Goal: Task Accomplishment & Management: Manage account settings

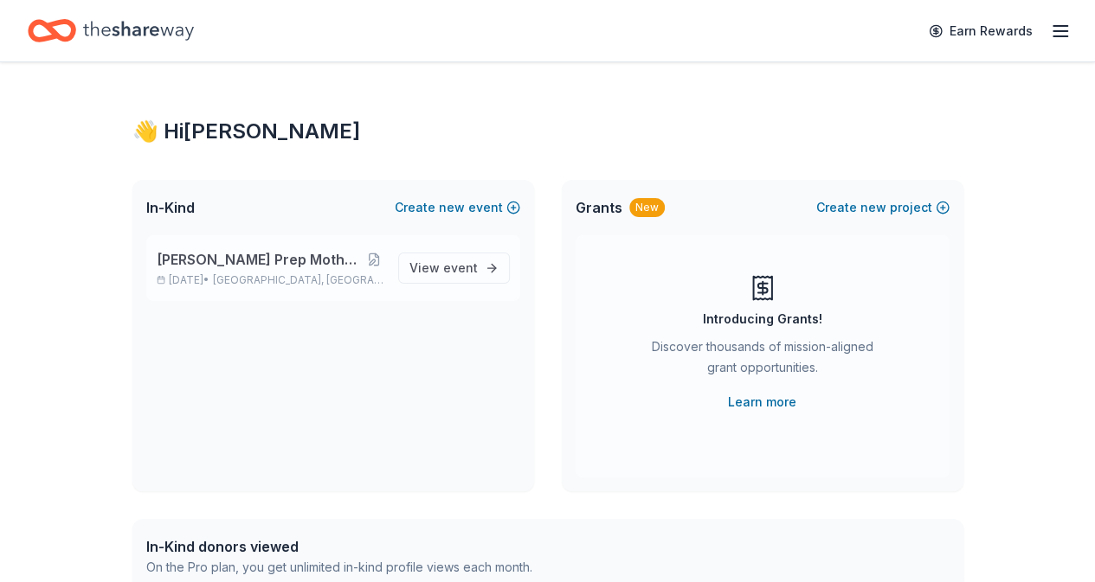
click at [302, 254] on span "[PERSON_NAME] Prep Mothers' Guild Fashion Show" at bounding box center [260, 259] width 207 height 21
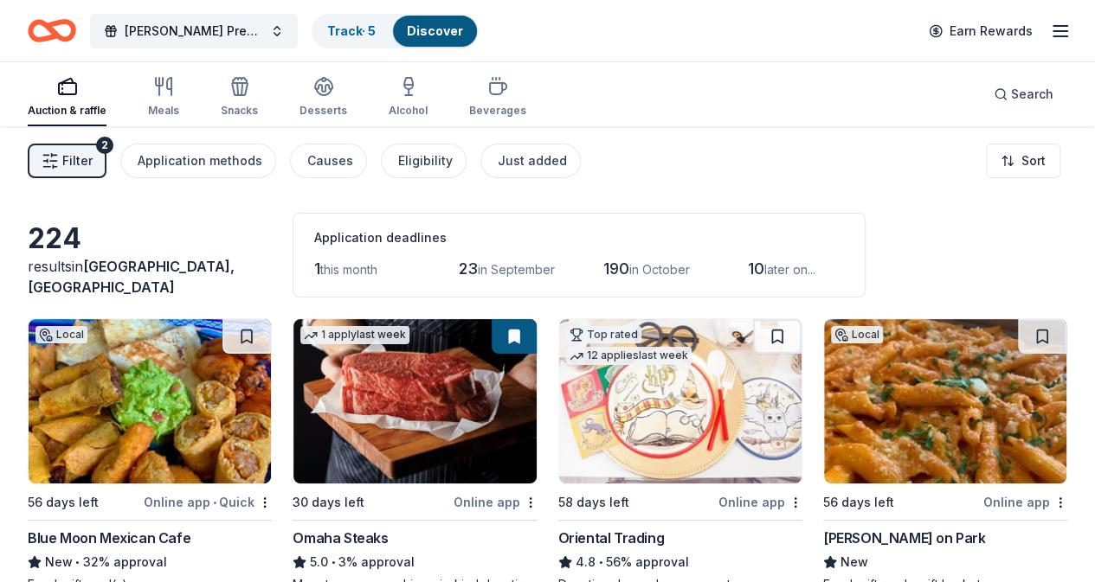
click at [93, 159] on span "Filter" at bounding box center [77, 161] width 30 height 21
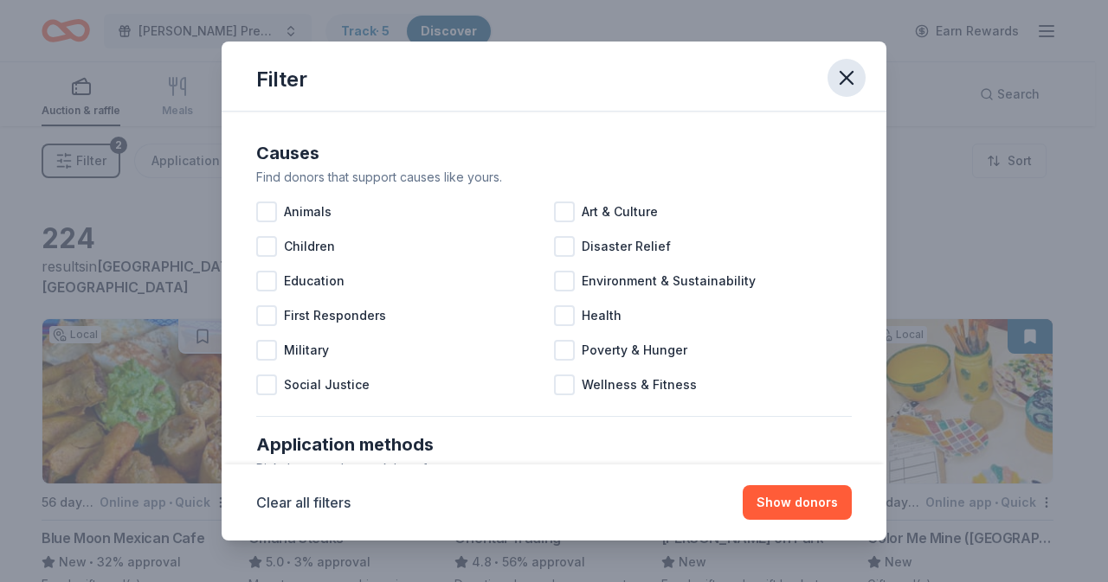
click at [850, 77] on icon "button" at bounding box center [846, 78] width 24 height 24
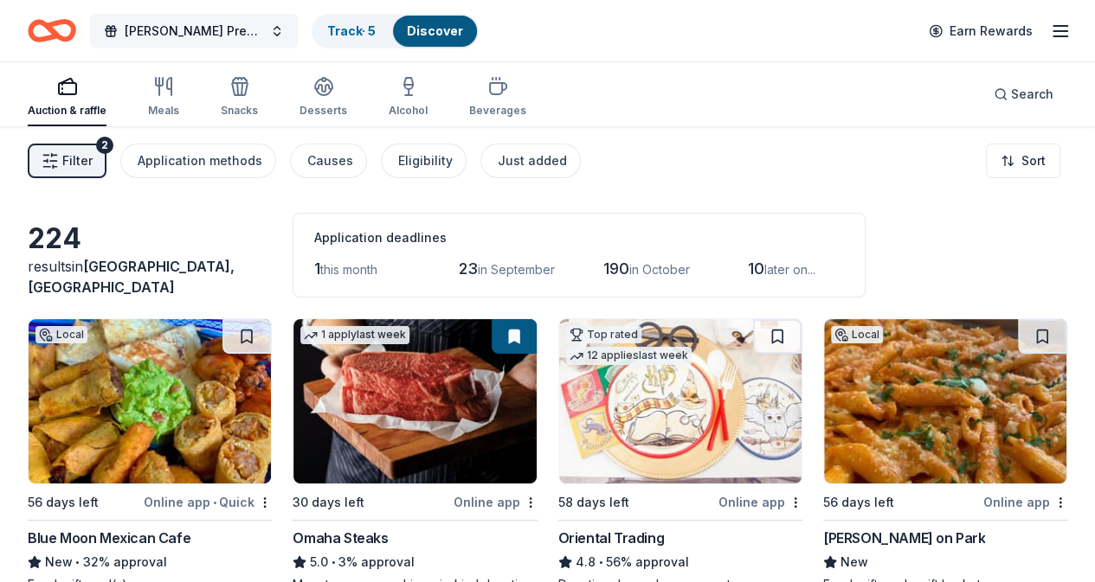
click at [253, 33] on span "[PERSON_NAME] Prep Mothers' Guild Fashion Show" at bounding box center [194, 31] width 138 height 21
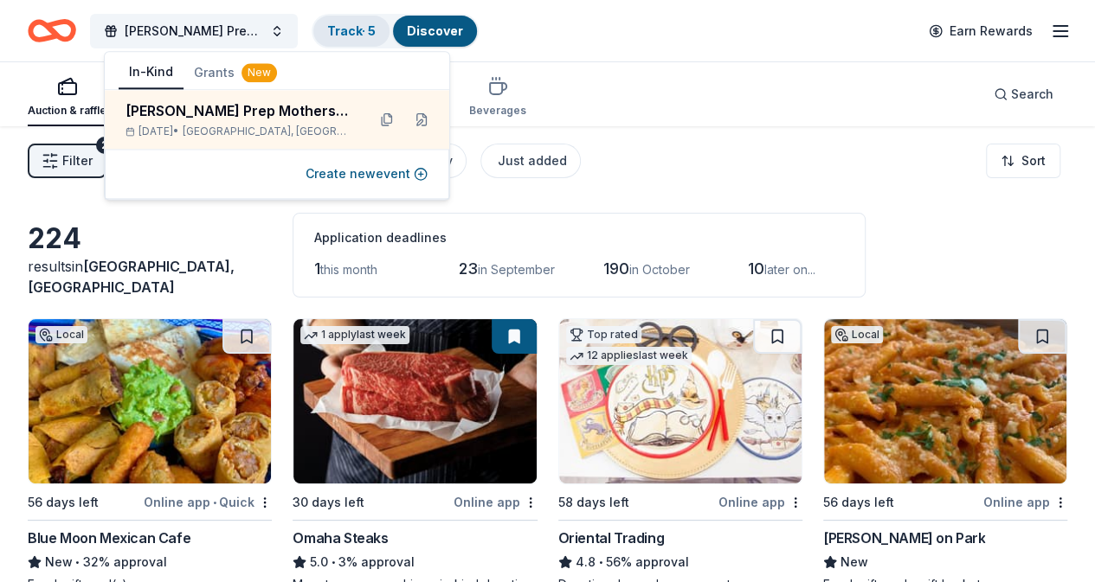
click at [365, 31] on link "Track · 5" at bounding box center [351, 30] width 48 height 15
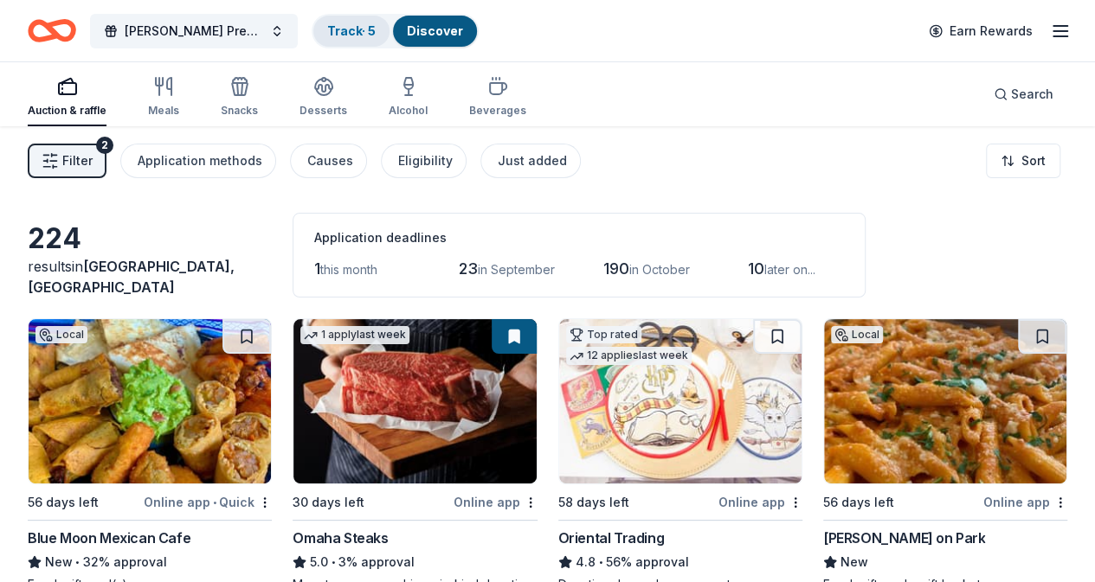
click at [365, 27] on link "Track · 5" at bounding box center [351, 30] width 48 height 15
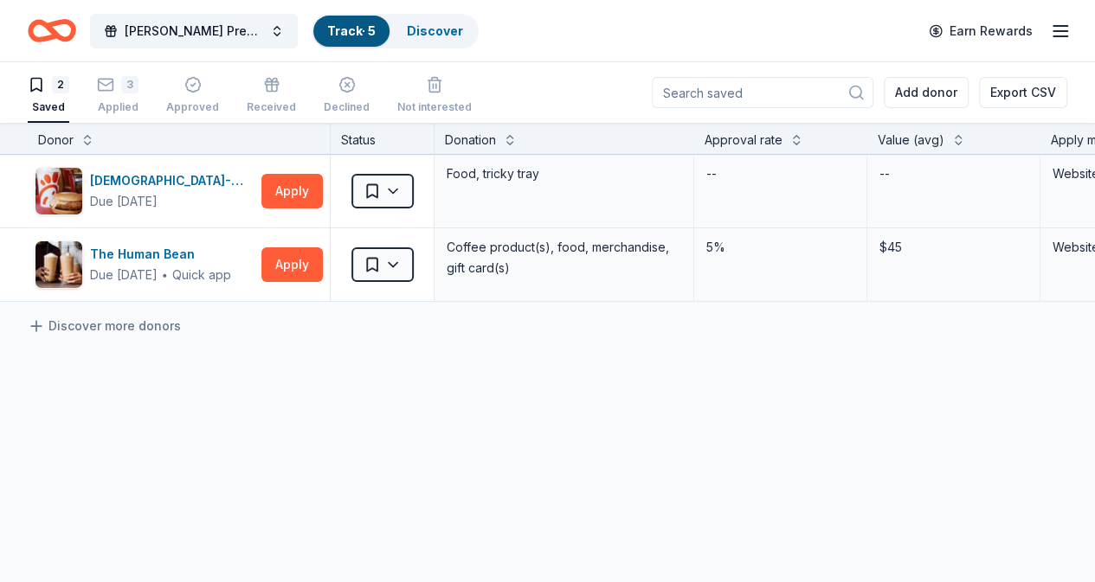
click at [1050, 29] on icon "button" at bounding box center [1060, 31] width 21 height 21
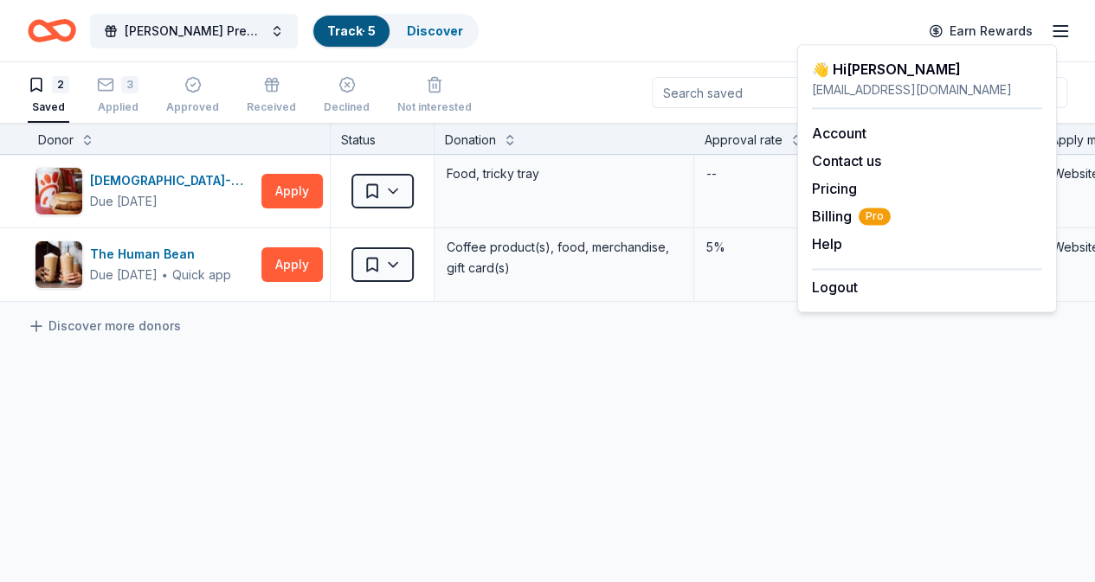
click at [1050, 29] on icon "button" at bounding box center [1060, 31] width 21 height 21
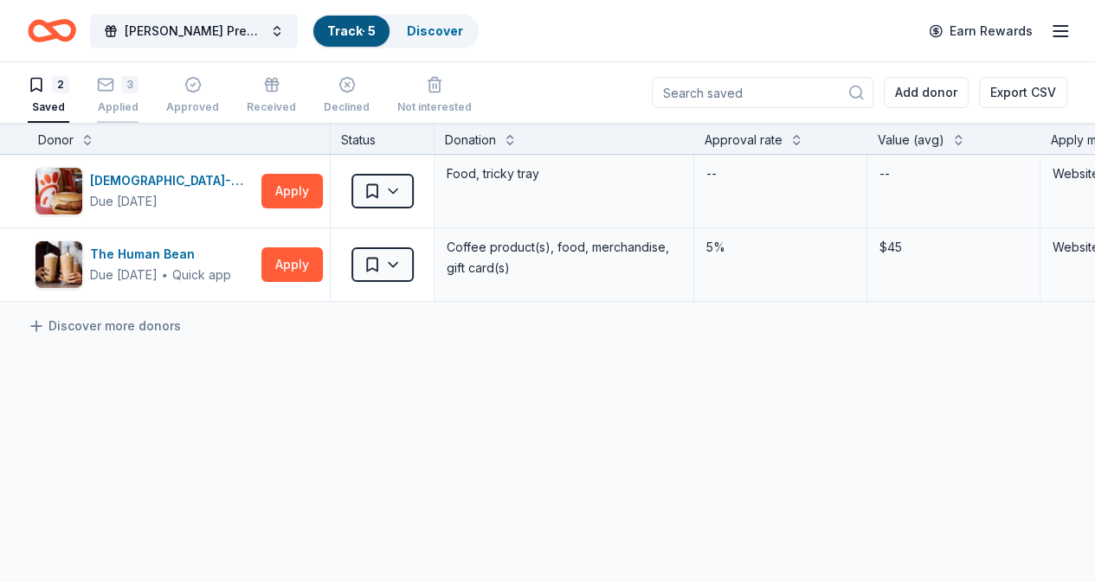
click at [126, 102] on div "Applied" at bounding box center [118, 107] width 42 height 14
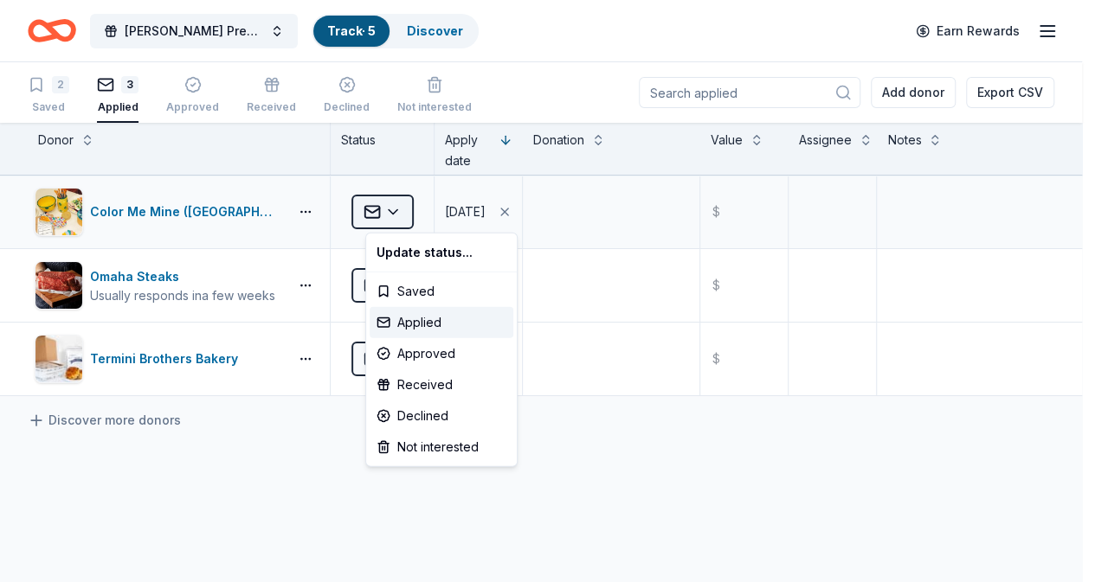
click at [421, 216] on html "Don Bosco Prep Mothers' Guild Fashion Show Track · 5 Discover Earn Rewards 2 Sa…" at bounding box center [547, 291] width 1095 height 582
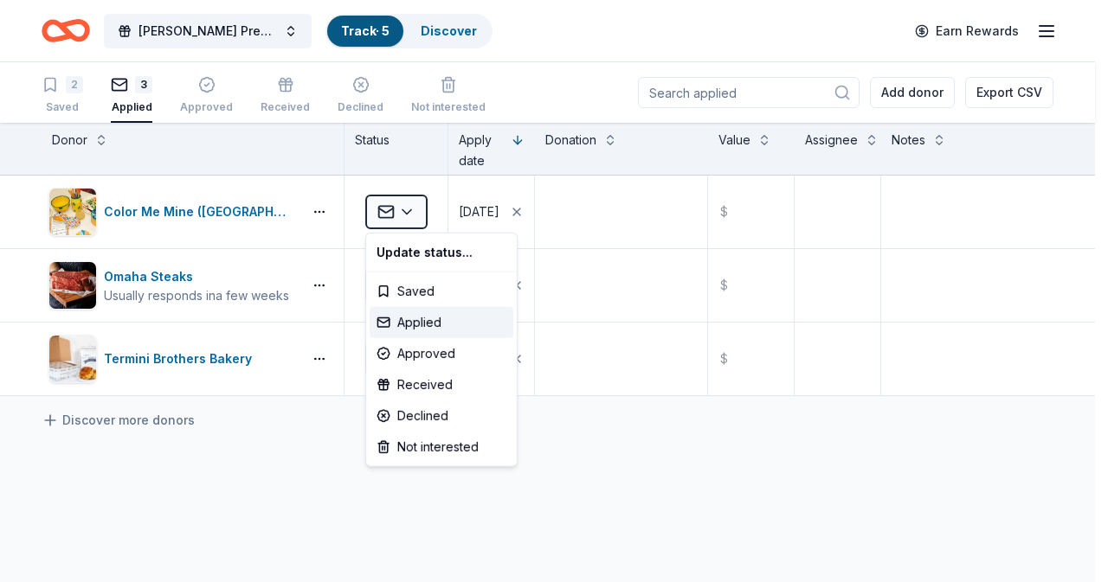
click at [663, 498] on html "Don Bosco Prep Mothers' Guild Fashion Show Track · 5 Discover Earn Rewards 2 Sa…" at bounding box center [554, 291] width 1108 height 582
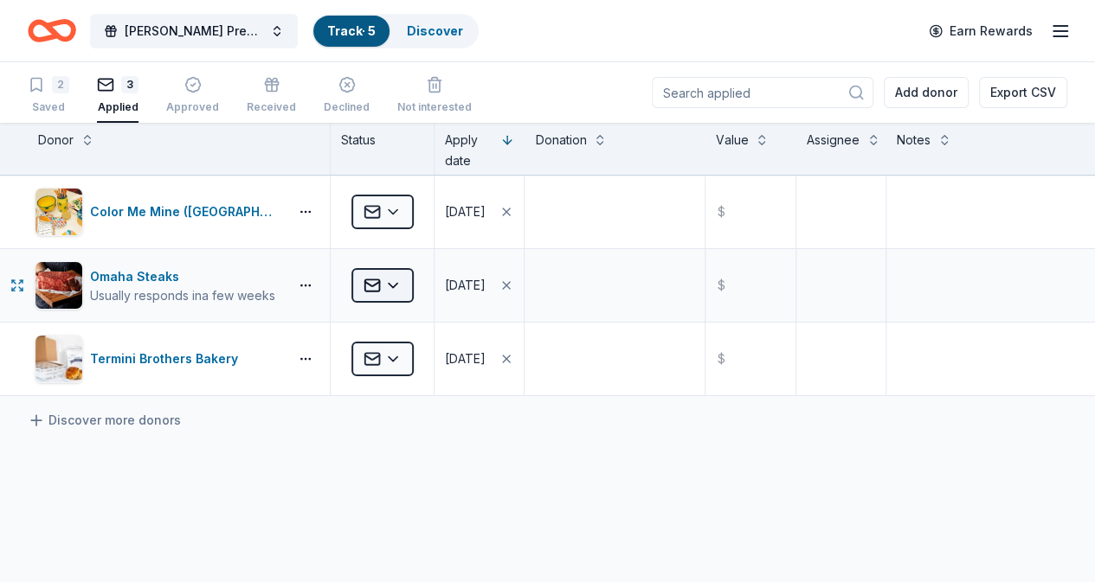
click at [411, 285] on html "[PERSON_NAME] Prep Mothers' Guild Fashion Show Track · 5 Discover Earn Rewards …" at bounding box center [547, 291] width 1095 height 582
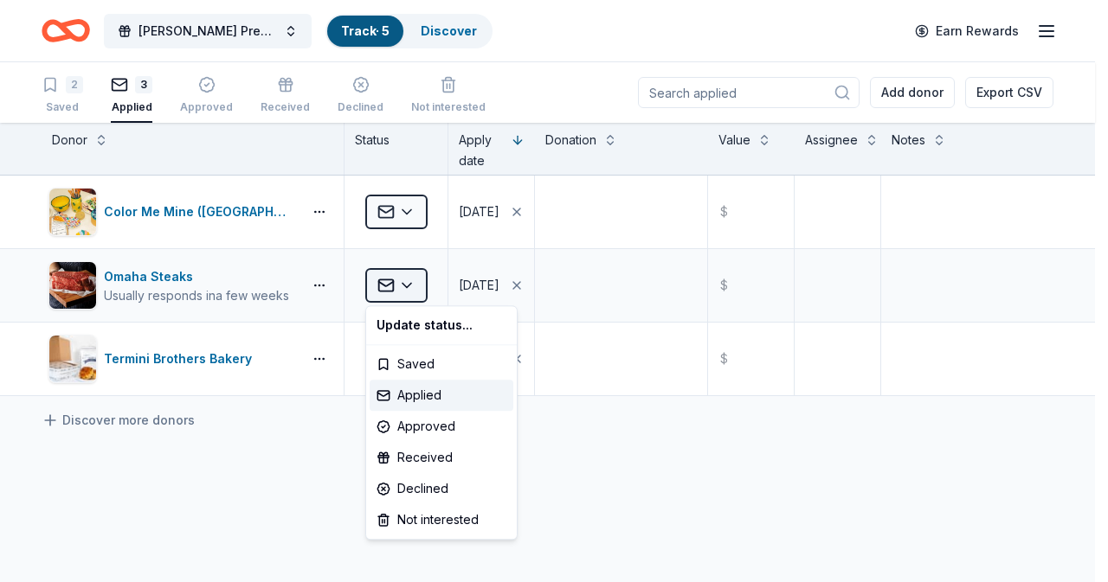
click at [411, 285] on html "Don Bosco Prep Mothers' Guild Fashion Show Track · 5 Discover Earn Rewards 2 Sa…" at bounding box center [554, 291] width 1108 height 582
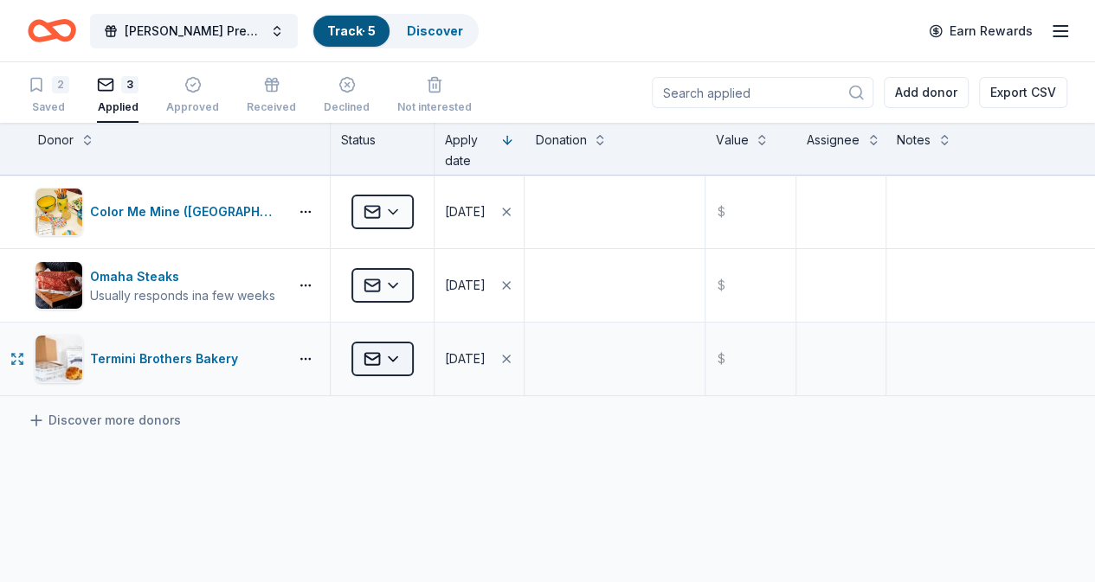
click at [402, 359] on html "[PERSON_NAME] Prep Mothers' Guild Fashion Show Track · 5 Discover Earn Rewards …" at bounding box center [547, 291] width 1095 height 582
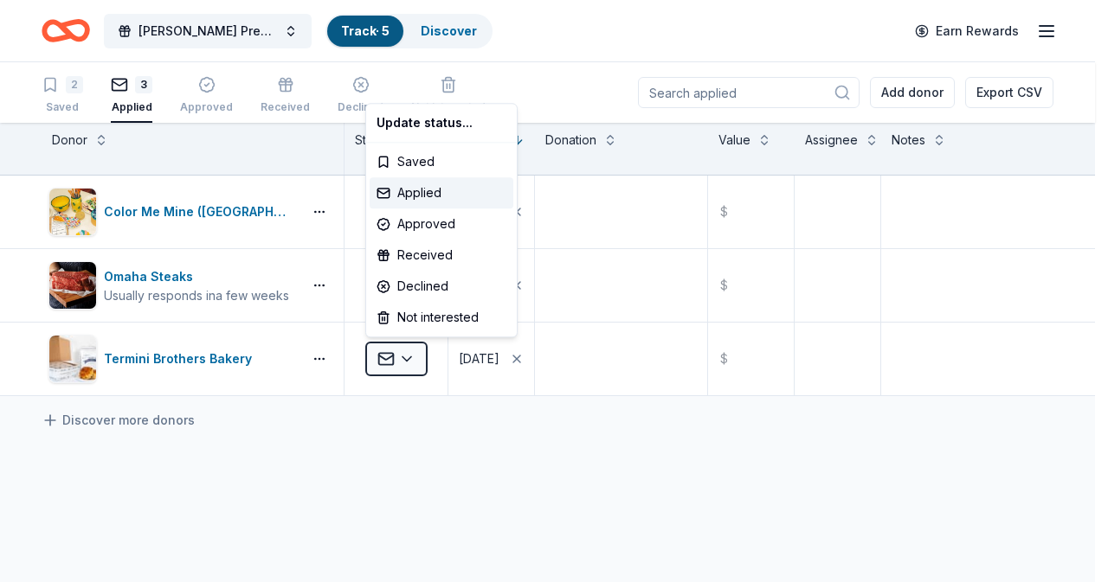
click at [464, 435] on html "Don Bosco Prep Mothers' Guild Fashion Show Track · 5 Discover Earn Rewards 2 Sa…" at bounding box center [554, 291] width 1108 height 582
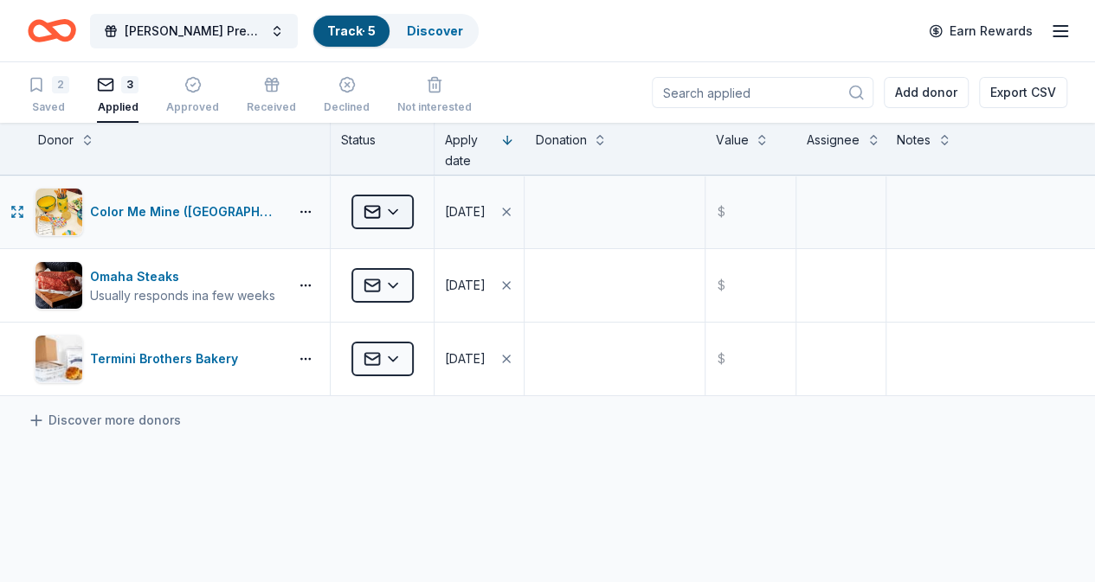
click at [412, 211] on html "[PERSON_NAME] Prep Mothers' Guild Fashion Show Track · 5 Discover Earn Rewards …" at bounding box center [547, 291] width 1095 height 582
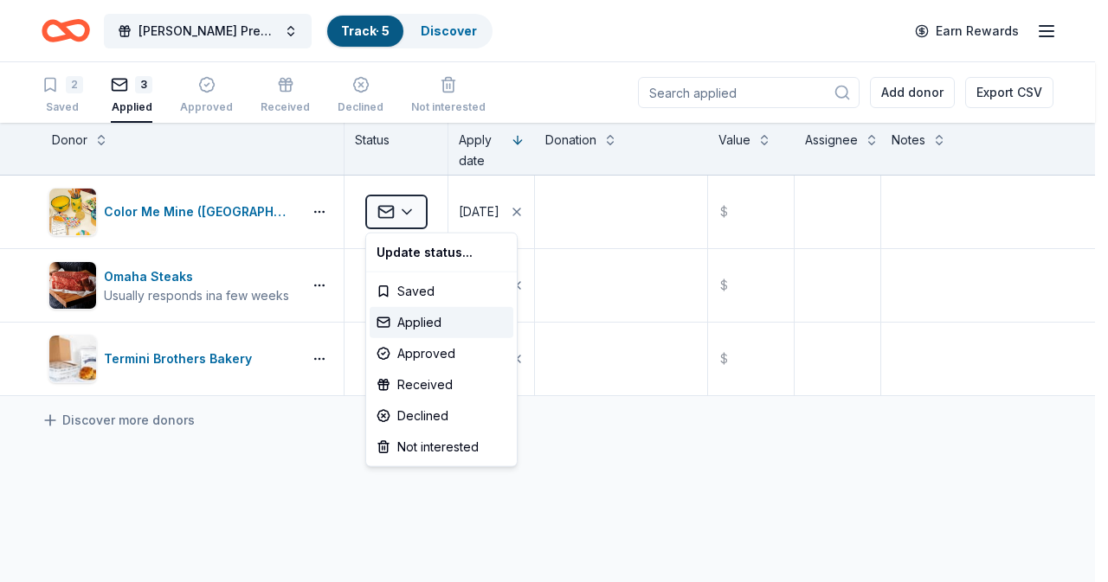
click at [539, 92] on html "Don Bosco Prep Mothers' Guild Fashion Show Track · 5 Discover Earn Rewards 2 Sa…" at bounding box center [554, 291] width 1108 height 582
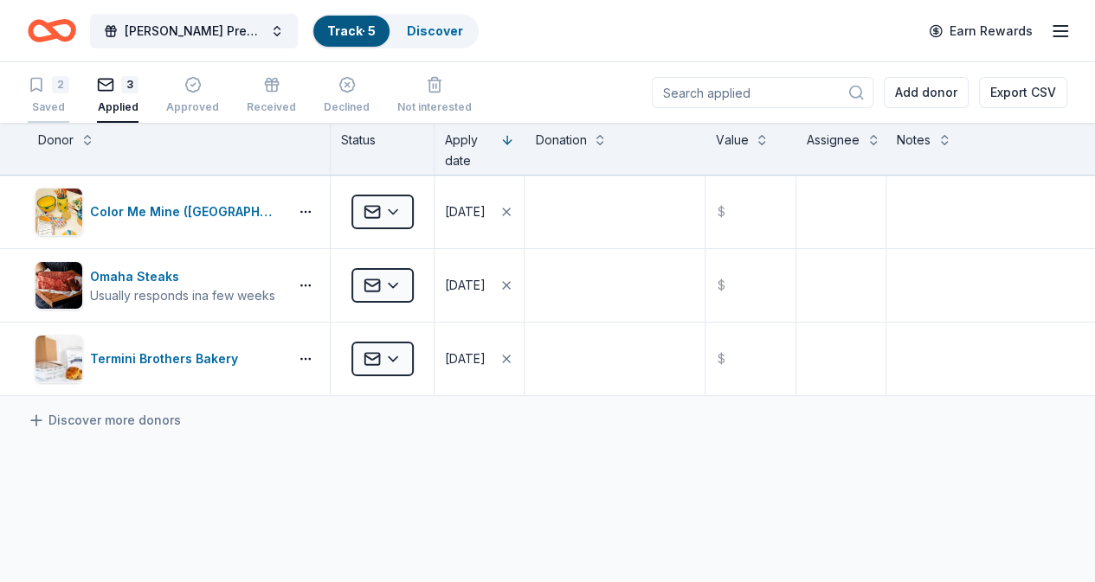
click at [61, 101] on div "Saved" at bounding box center [49, 107] width 42 height 14
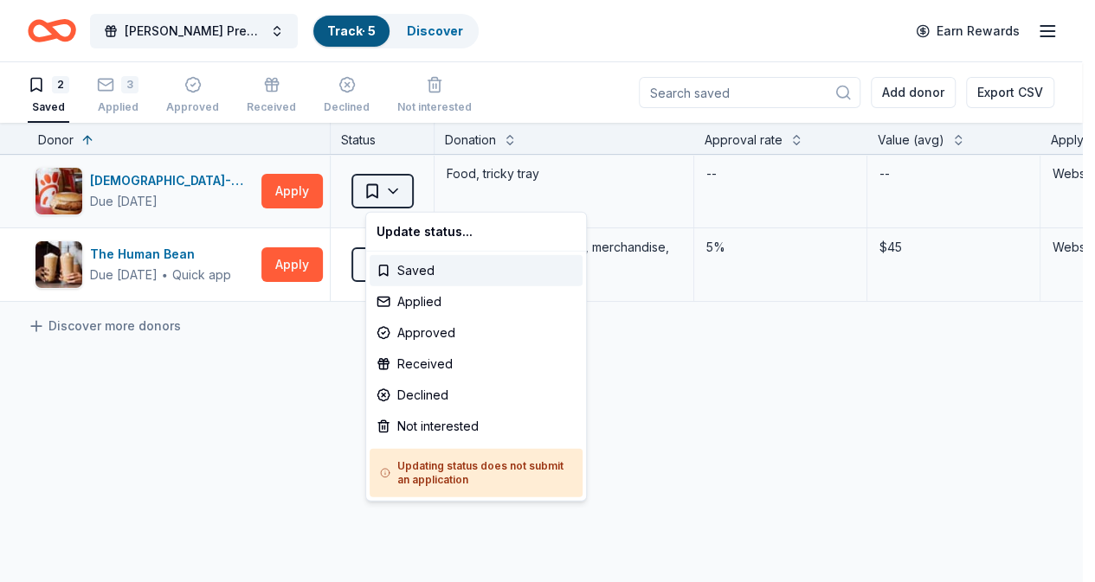
click at [401, 184] on html "[PERSON_NAME] Prep Mothers' Guild Fashion Show Track · 5 Discover Earn Rewards …" at bounding box center [547, 291] width 1095 height 582
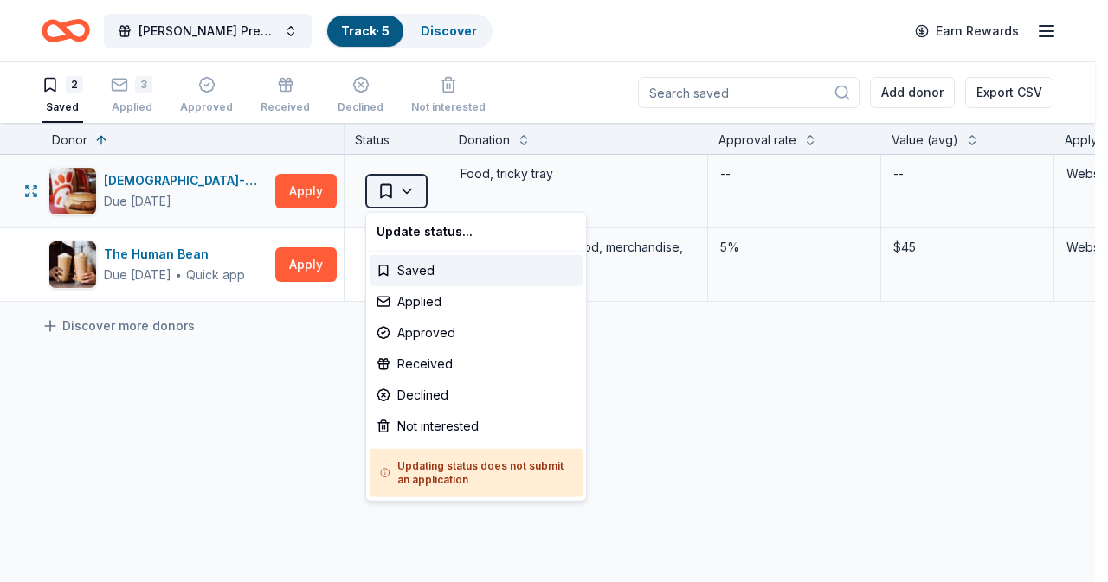
click at [401, 184] on html "[PERSON_NAME] Prep Mothers' Guild Fashion Show Track · 5 Discover Earn Rewards …" at bounding box center [554, 291] width 1108 height 582
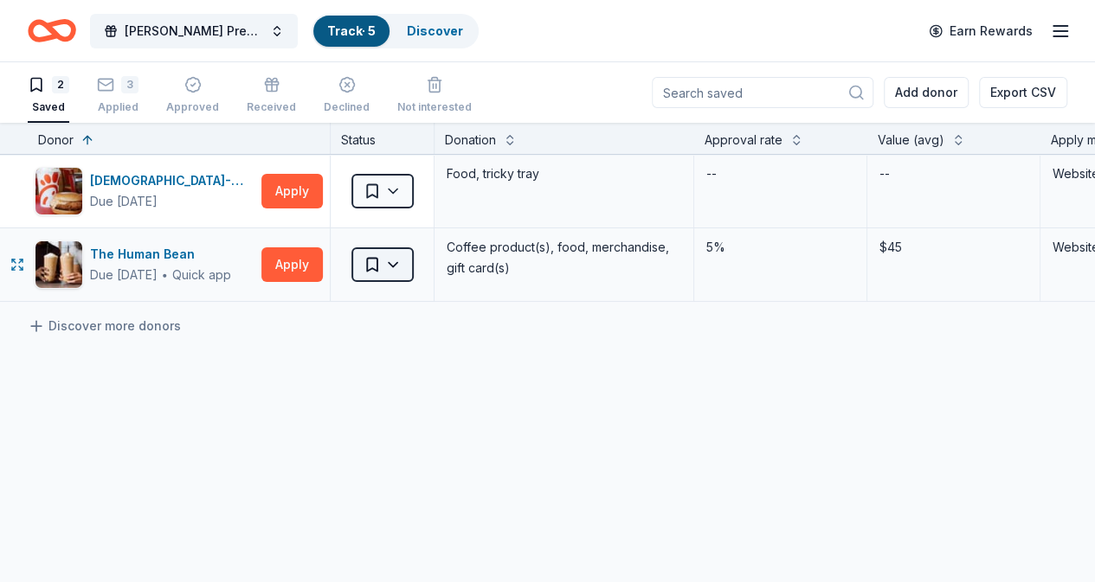
click at [405, 261] on html "[PERSON_NAME] Prep Mothers' Guild Fashion Show Track · 5 Discover Earn Rewards …" at bounding box center [547, 291] width 1095 height 582
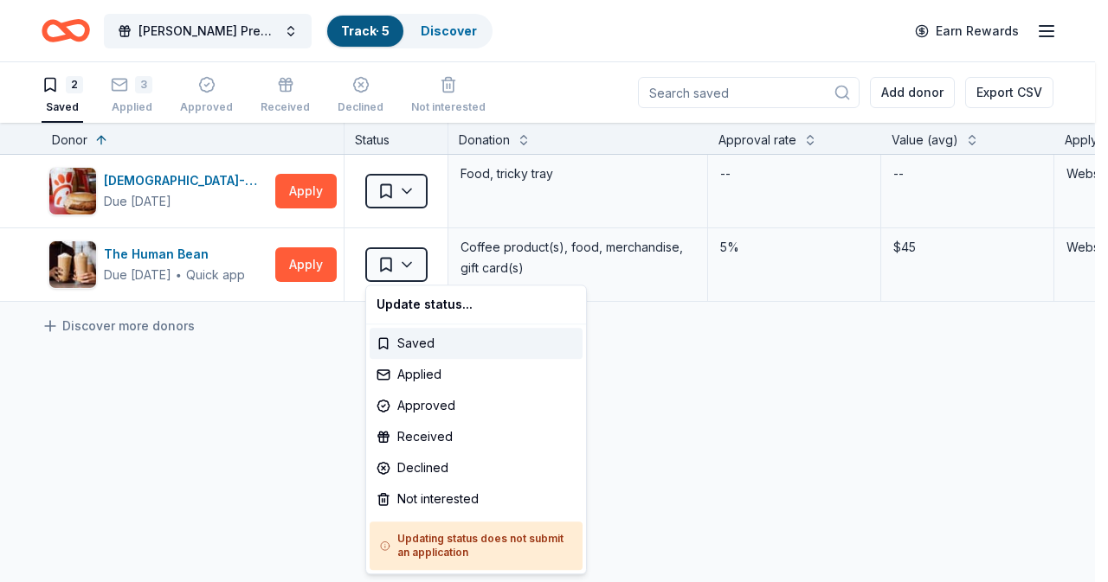
click at [317, 398] on html "[PERSON_NAME] Prep Mothers' Guild Fashion Show Track · 5 Discover Earn Rewards …" at bounding box center [554, 291] width 1108 height 582
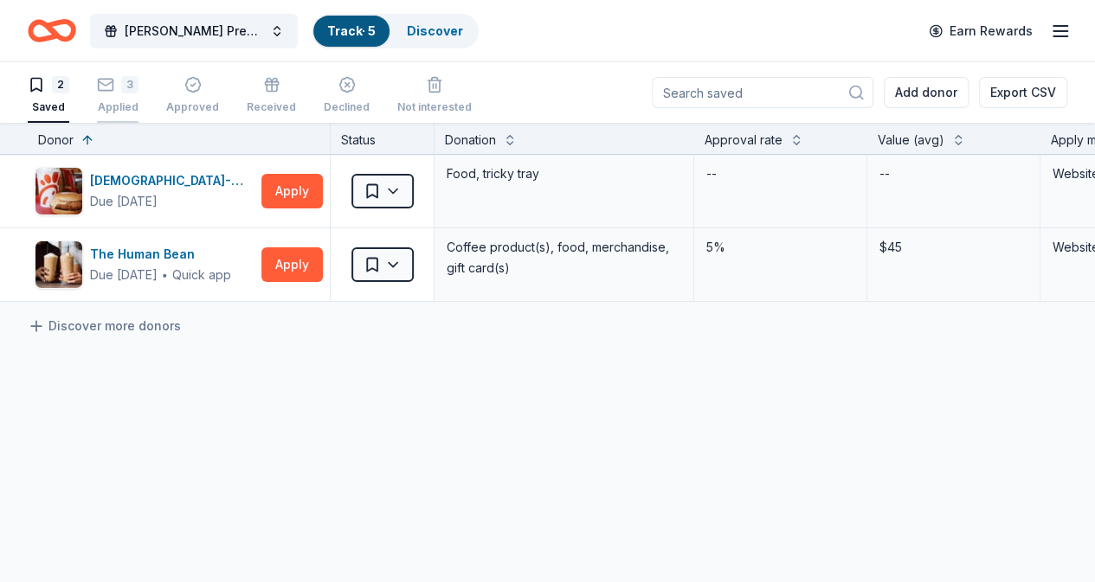
click at [119, 104] on div "Applied" at bounding box center [118, 107] width 42 height 14
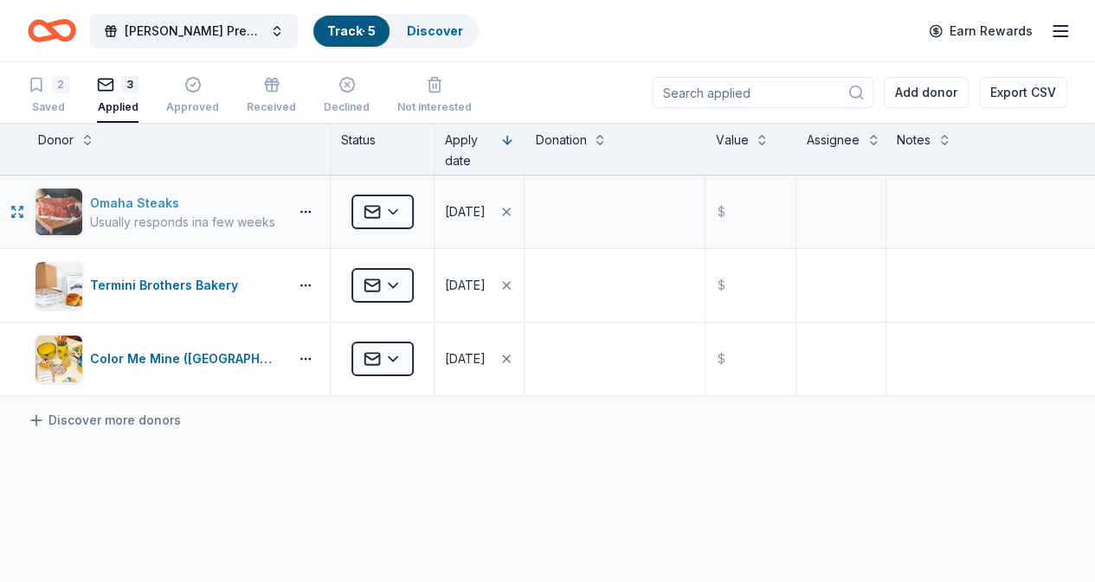
click at [180, 205] on div "Omaha Steaks" at bounding box center [182, 203] width 185 height 21
click at [223, 289] on div "Termini Brothers Bakery" at bounding box center [167, 285] width 155 height 21
click at [215, 96] on div "Approved" at bounding box center [192, 95] width 53 height 38
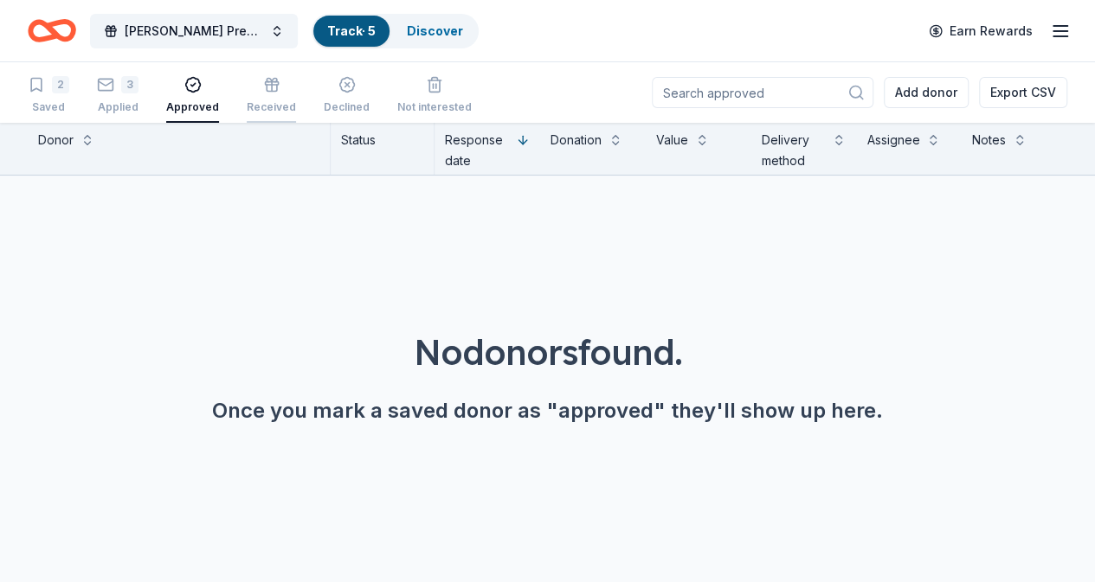
click at [281, 95] on div "Received" at bounding box center [271, 95] width 49 height 38
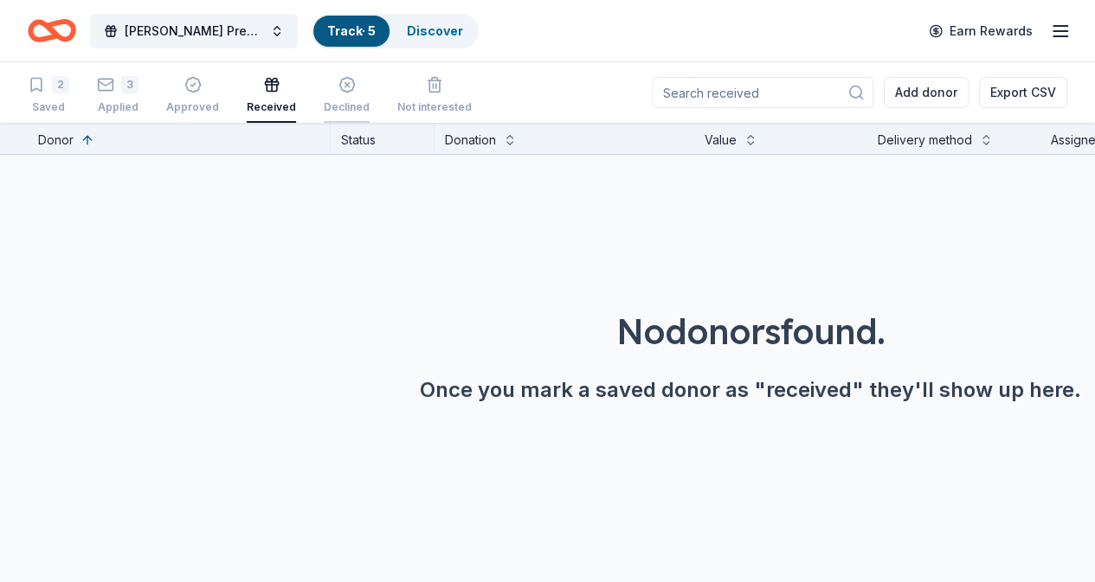
click at [360, 97] on div "Declined" at bounding box center [347, 95] width 46 height 38
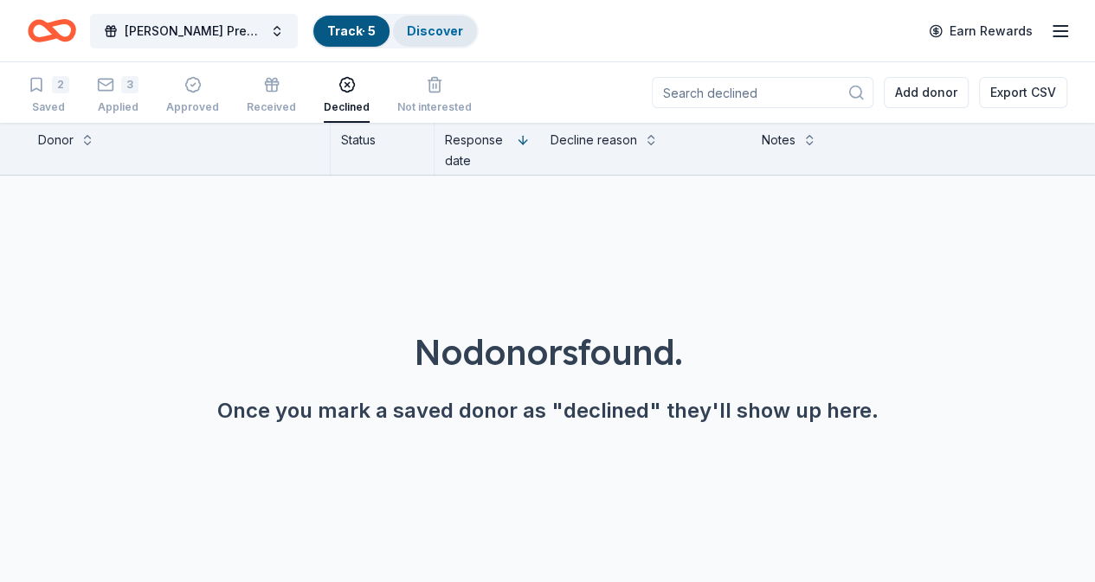
click at [457, 29] on link "Discover" at bounding box center [435, 30] width 56 height 15
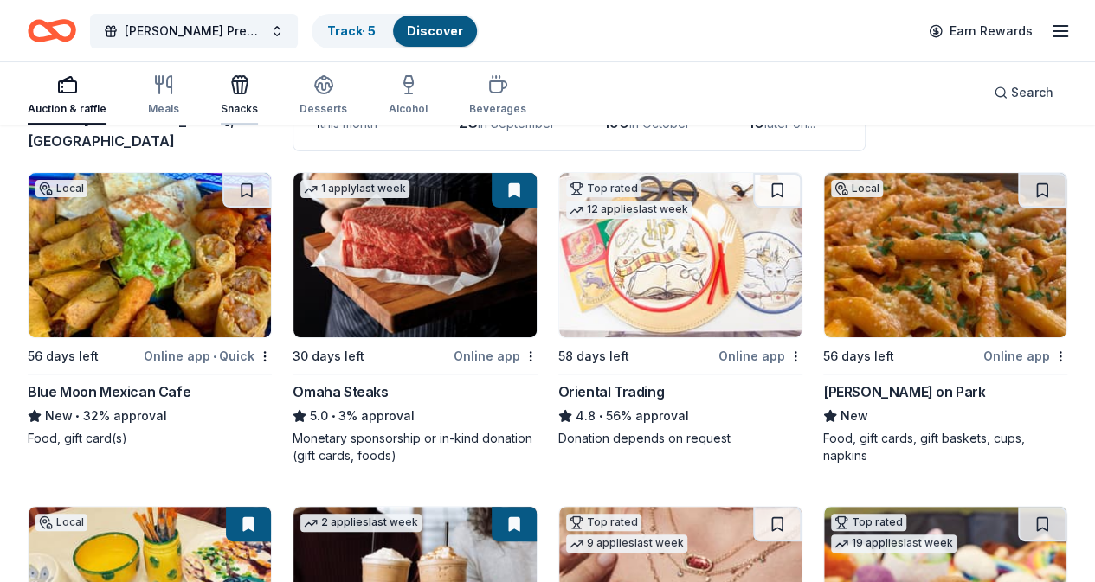
scroll to position [173, 0]
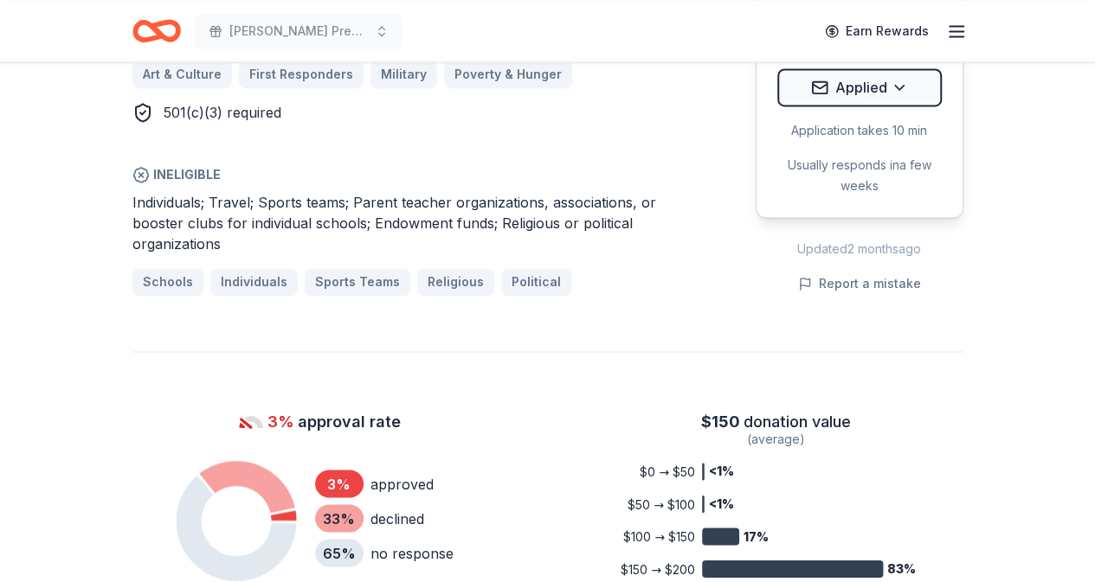
scroll to position [1039, 0]
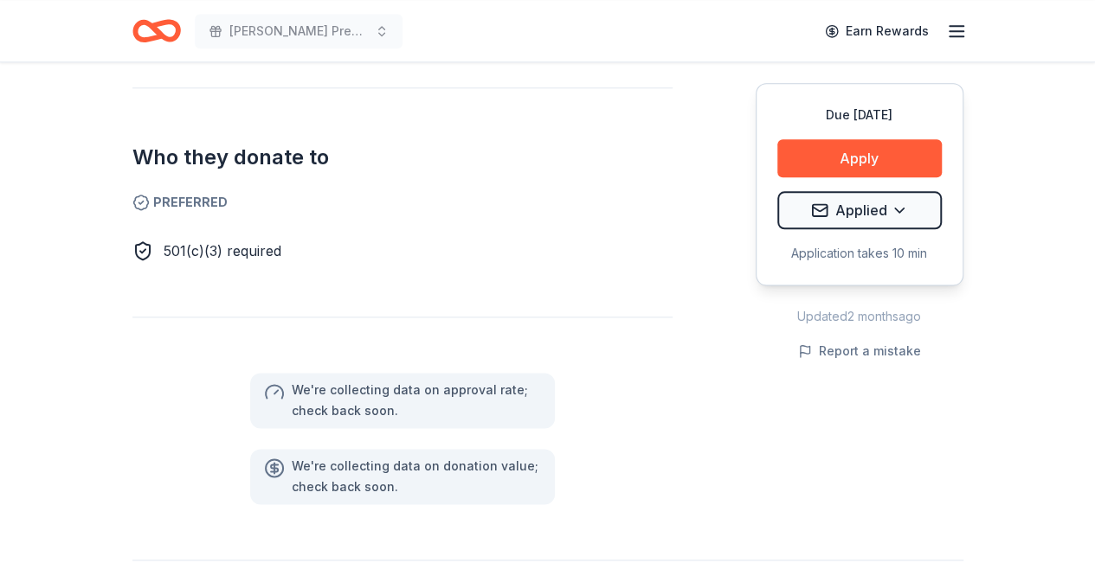
scroll to position [346, 0]
